Goal: Task Accomplishment & Management: Manage account settings

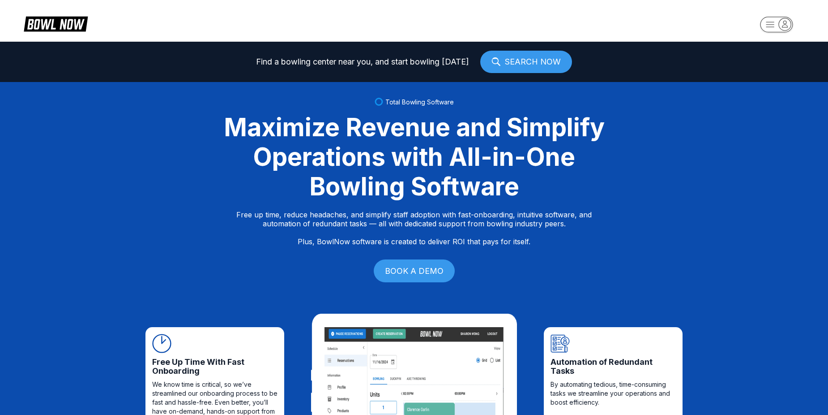
click at [768, 28] on rect "button" at bounding box center [776, 25] width 33 height 16
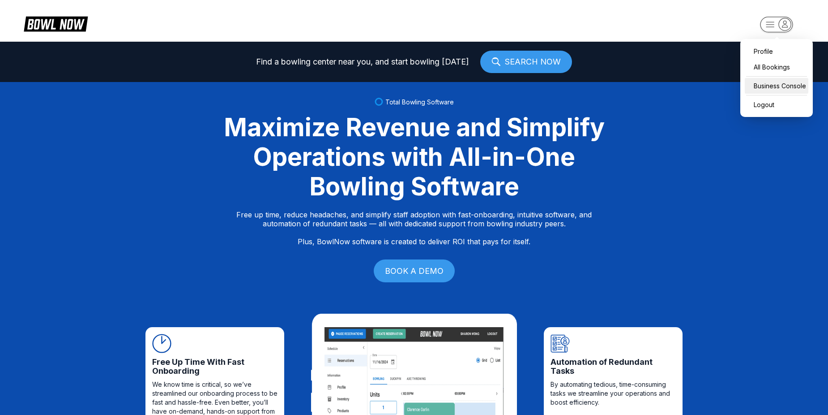
click at [781, 79] on div "Business Console" at bounding box center [777, 86] width 64 height 16
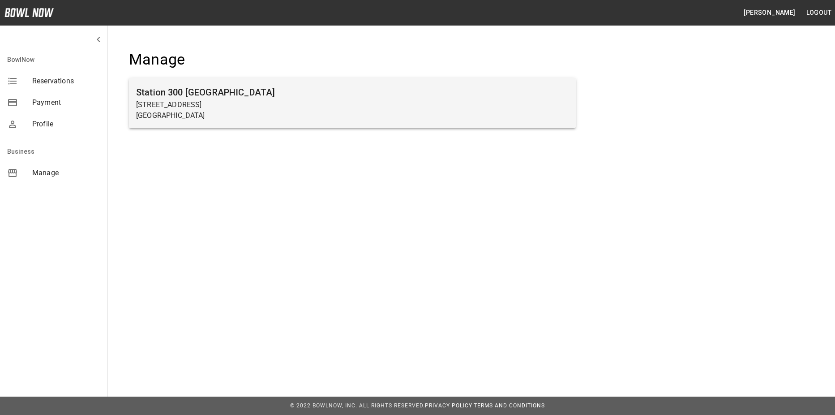
click at [415, 91] on h6 "Station 300 [GEOGRAPHIC_DATA]" at bounding box center [352, 92] width 432 height 14
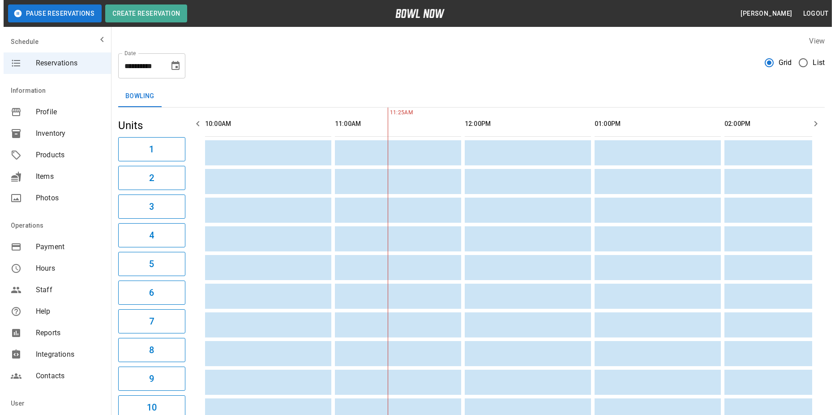
scroll to position [0, 130]
